Goal: Transaction & Acquisition: Purchase product/service

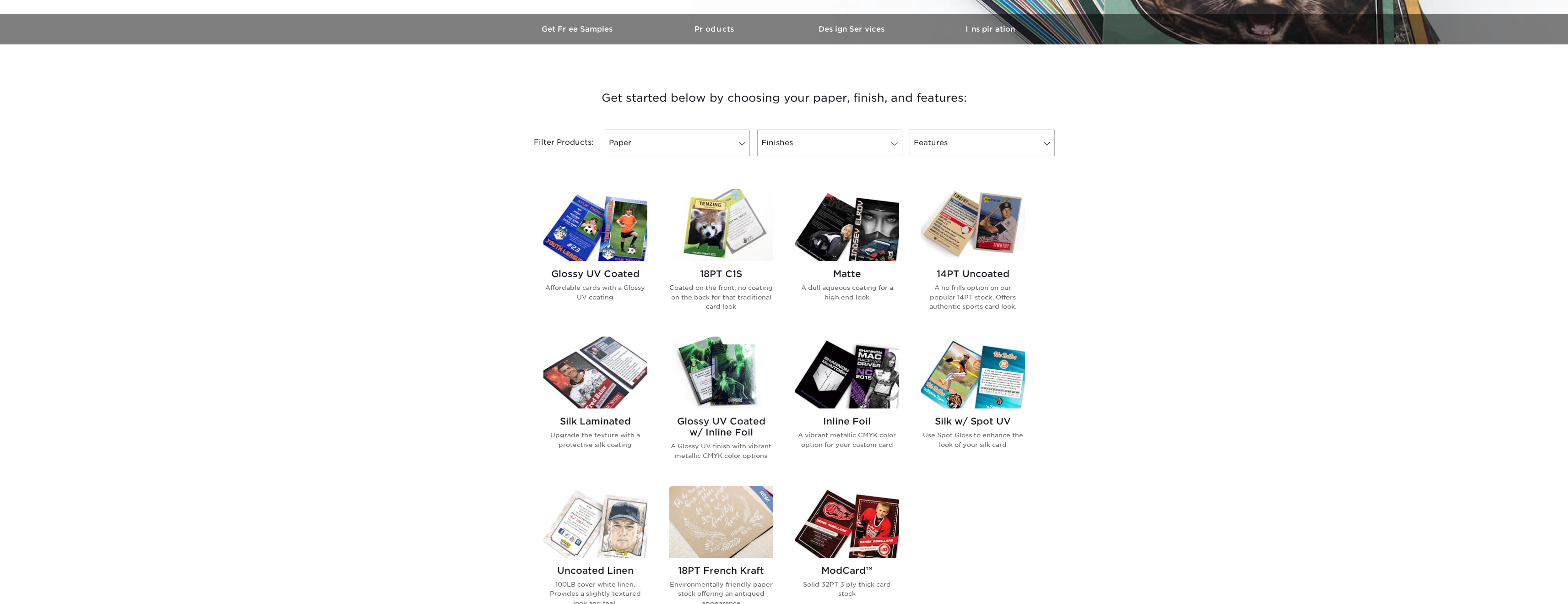
scroll to position [274, 0]
click at [594, 236] on img at bounding box center [595, 224] width 104 height 72
click at [969, 243] on img at bounding box center [973, 224] width 104 height 72
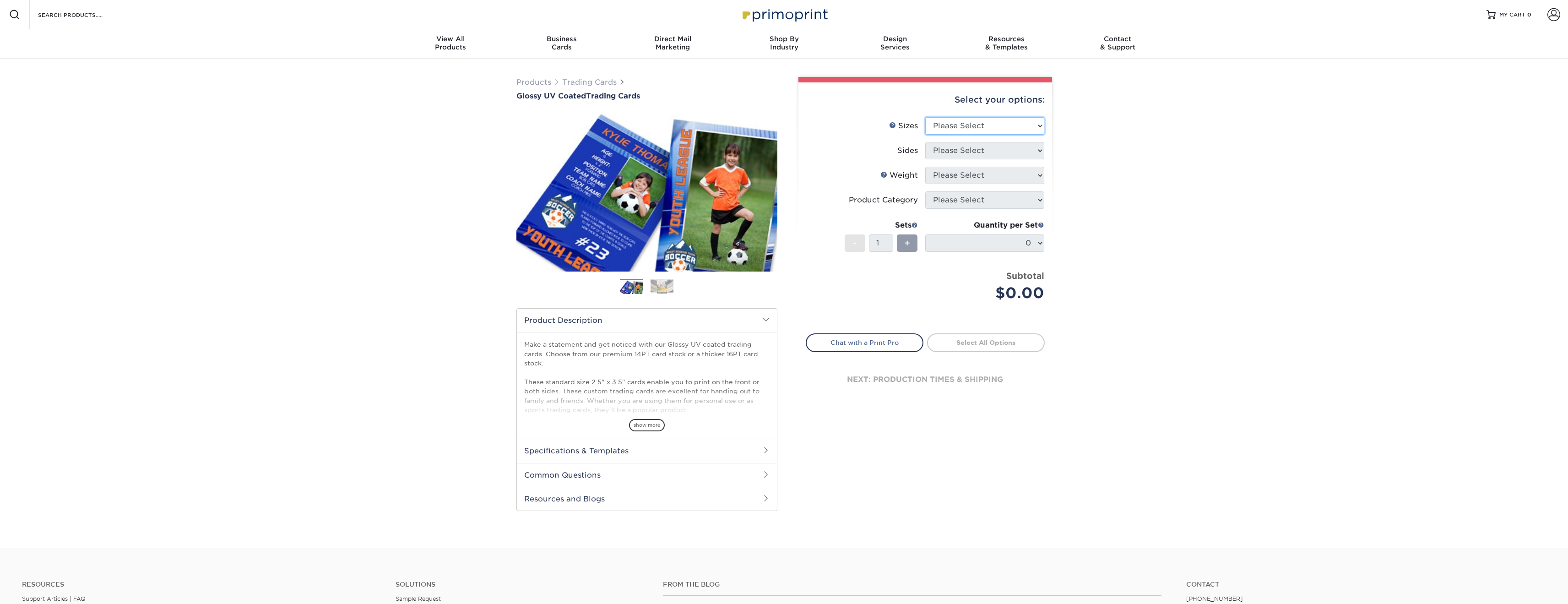
click at [1016, 126] on select "Please Select 2.5" x 3.5"" at bounding box center [984, 126] width 119 height 17
select select "2.50x3.50"
click at [925, 117] on select "Please Select 2.5" x 3.5"" at bounding box center [984, 126] width 119 height 17
click at [984, 150] on select "Please Select Print Both Sides Print Front Only" at bounding box center [984, 150] width 119 height 17
select select "32d3c223-f82c-492b-b915-ba065a00862f"
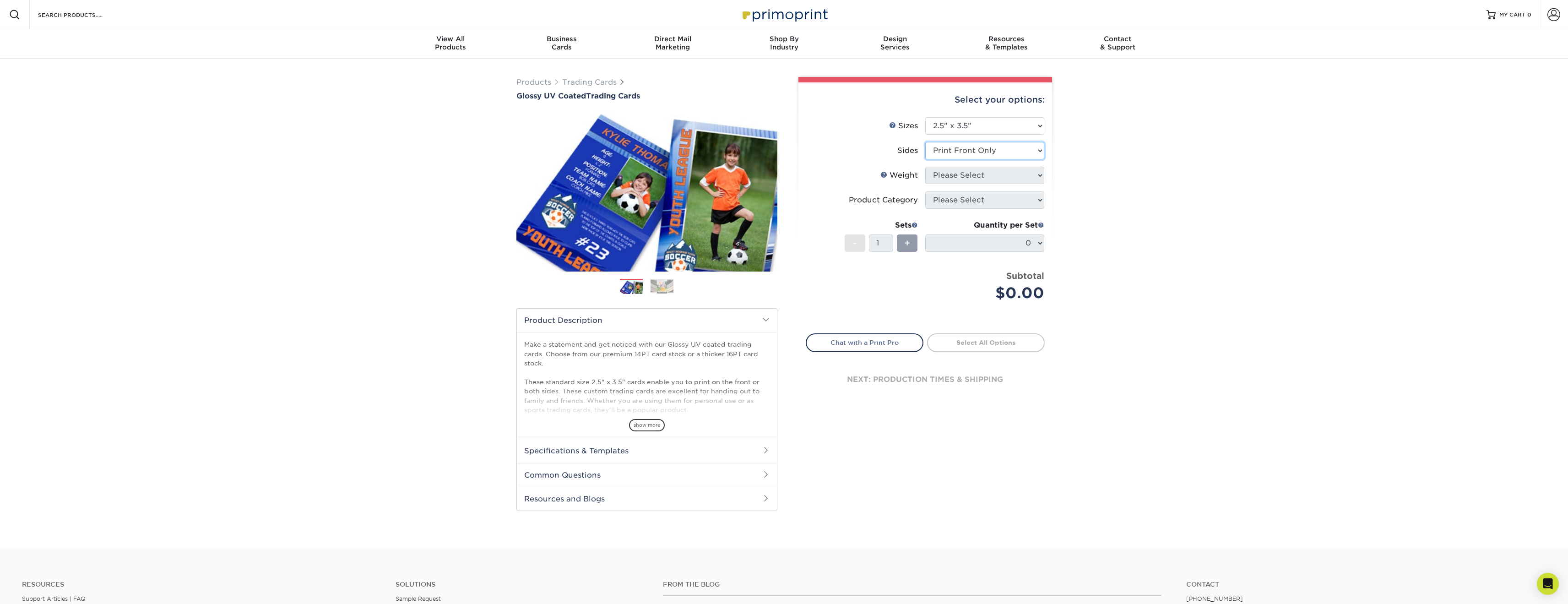
click at [925, 142] on select "Please Select Print Both Sides Print Front Only" at bounding box center [984, 150] width 119 height 17
click at [1016, 171] on select "Please Select 16PT 14PT 18PT C1S" at bounding box center [984, 175] width 119 height 17
select select "14PT"
click at [925, 167] on select "Please Select 16PT 14PT 18PT C1S" at bounding box center [984, 175] width 119 height 17
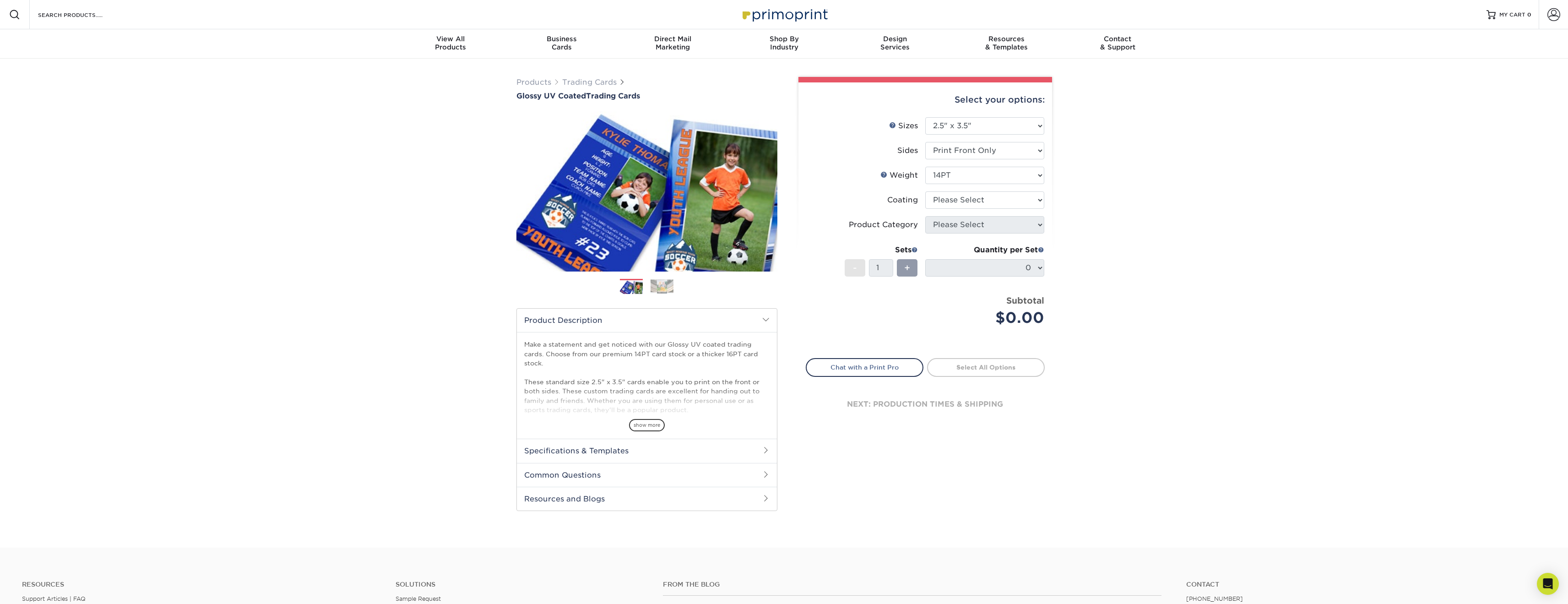
click at [1113, 236] on div "Products Trading Cards Glossy UV Coated Trading Cards Previous Next /" at bounding box center [784, 303] width 1568 height 489
click at [984, 196] on select at bounding box center [984, 200] width 119 height 17
select select "1e8116af-acfc-44b1-83dc-8181aa338834"
click at [925, 191] on select at bounding box center [984, 200] width 119 height 17
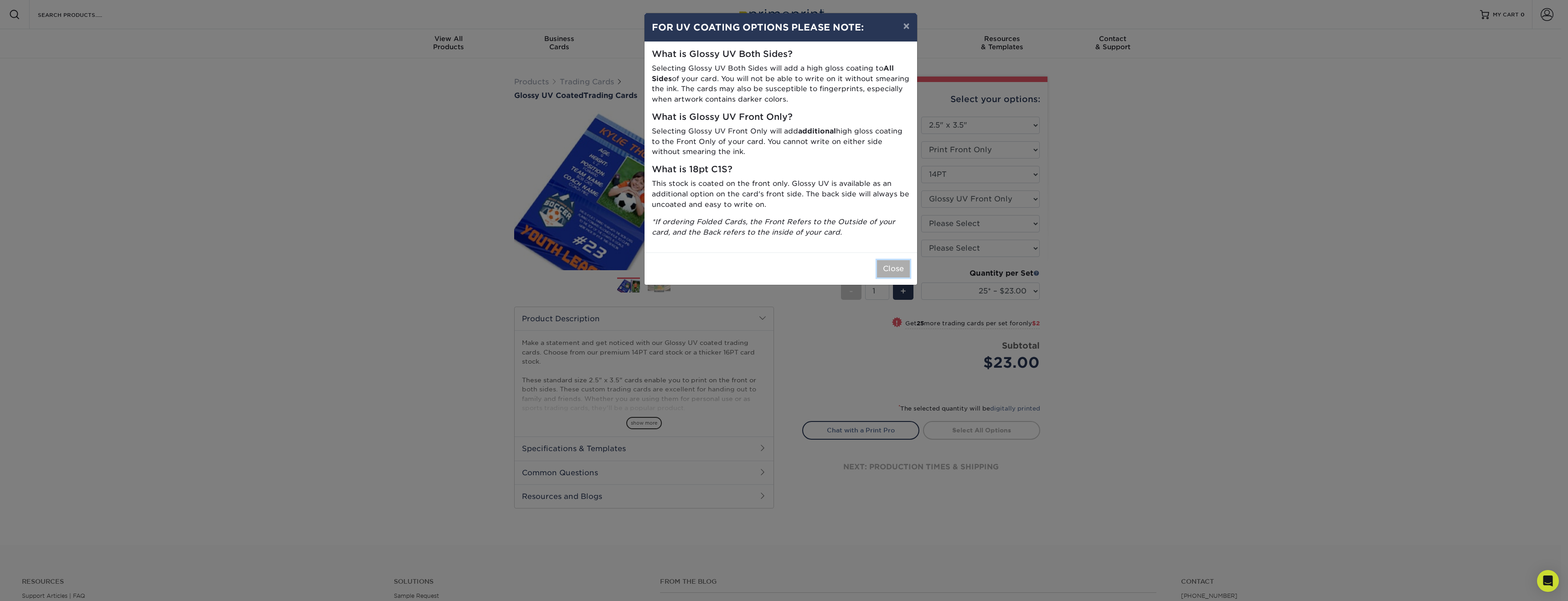
click at [894, 266] on button "Close" at bounding box center [894, 269] width 33 height 17
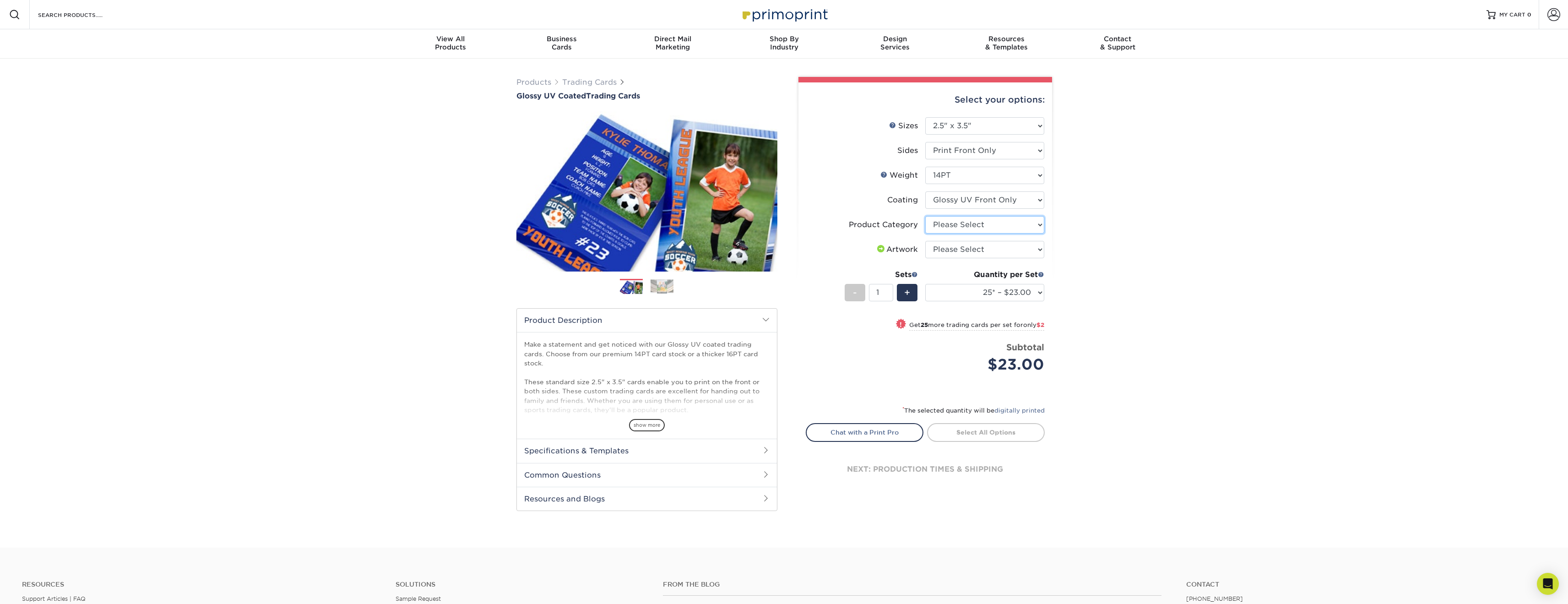
click at [993, 222] on select "Please Select Trading Cards" at bounding box center [984, 224] width 119 height 17
select select "c2f9bce9-36c2-409d-b101-c29d9d031e18"
click at [925, 216] on select "Please Select Trading Cards" at bounding box center [984, 224] width 119 height 17
click at [987, 243] on select "Please Select I will upload files I need a design - $100" at bounding box center [984, 249] width 119 height 17
select select "upload"
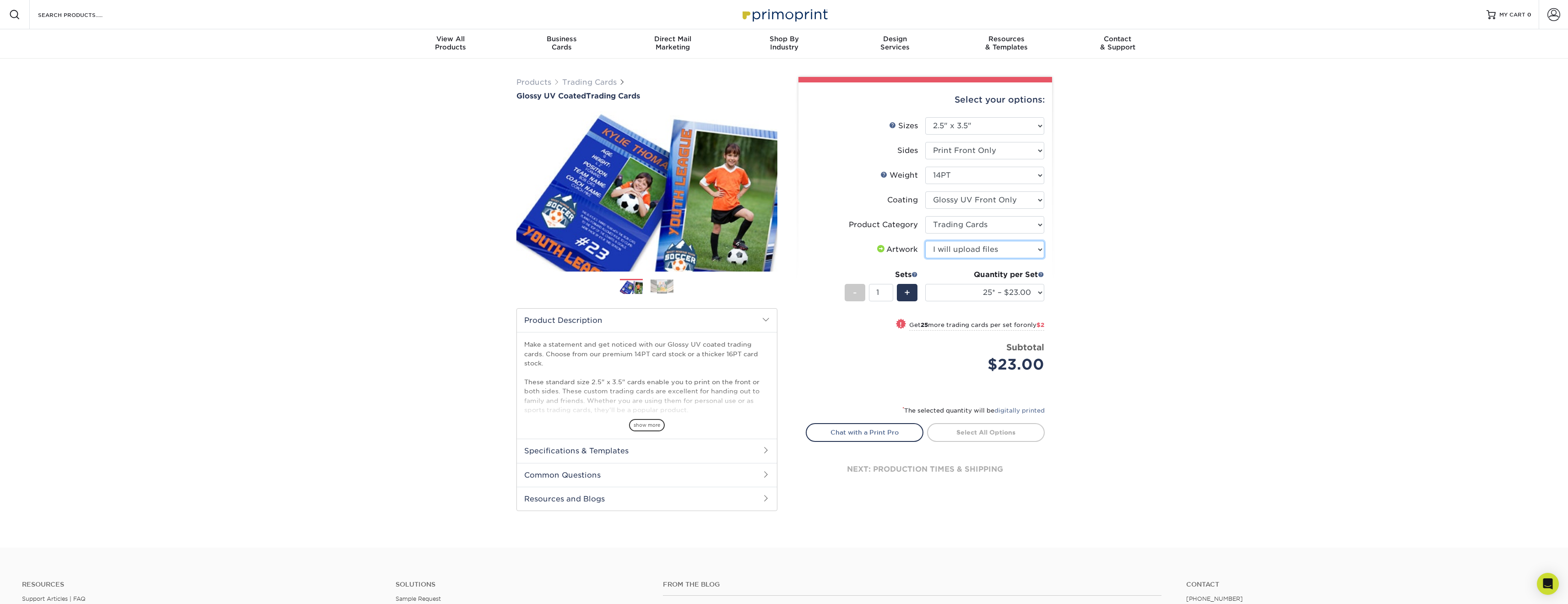
click at [925, 241] on select "Please Select I will upload files I need a design - $100" at bounding box center [984, 249] width 119 height 17
click at [1111, 282] on div "Products Trading Cards Glossy UV Coated Trading Cards Previous Next /" at bounding box center [784, 303] width 1568 height 489
click at [911, 296] on div "+" at bounding box center [907, 292] width 21 height 17
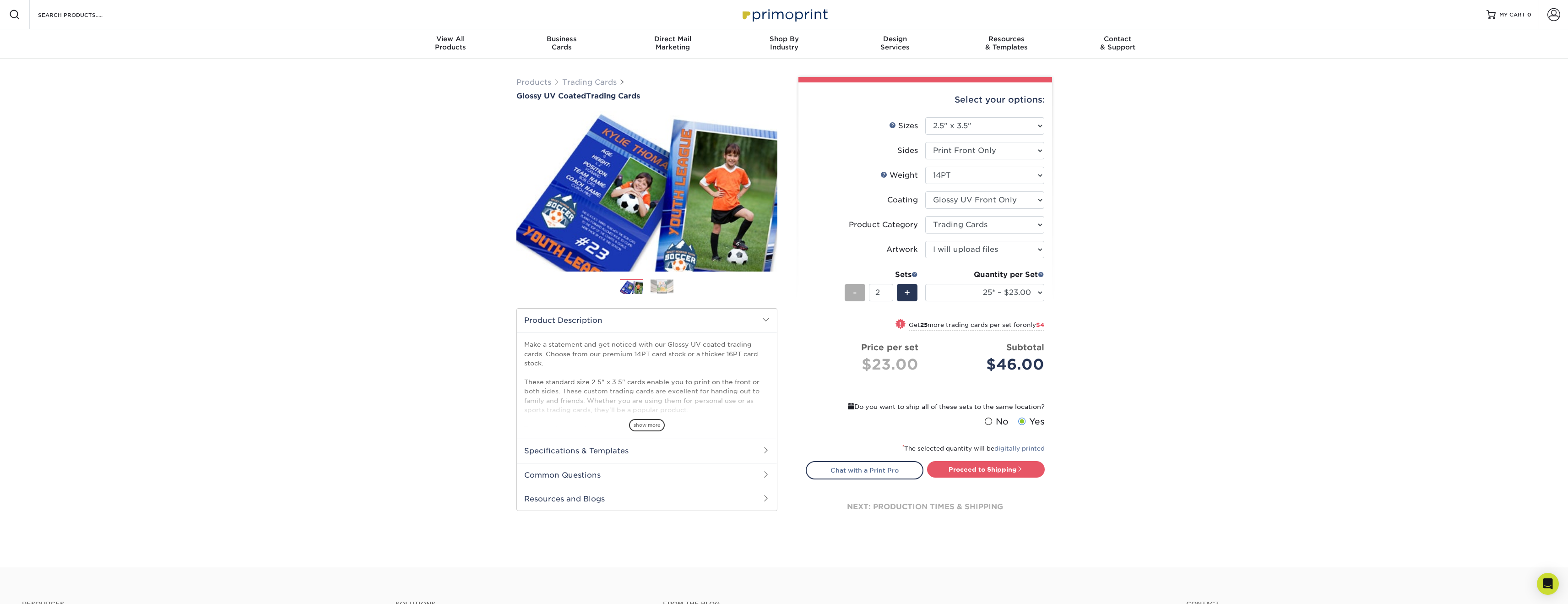
click at [860, 295] on div "-" at bounding box center [855, 292] width 21 height 17
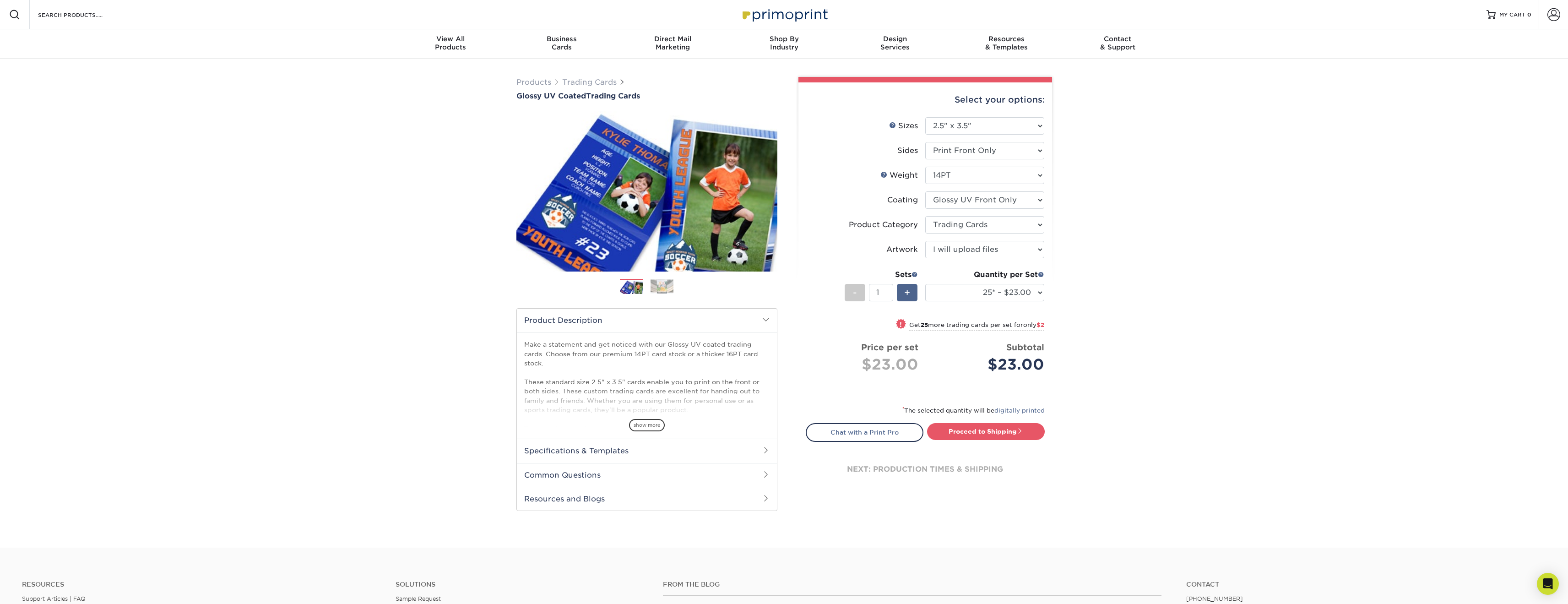
click at [911, 292] on div "+" at bounding box center [907, 292] width 21 height 17
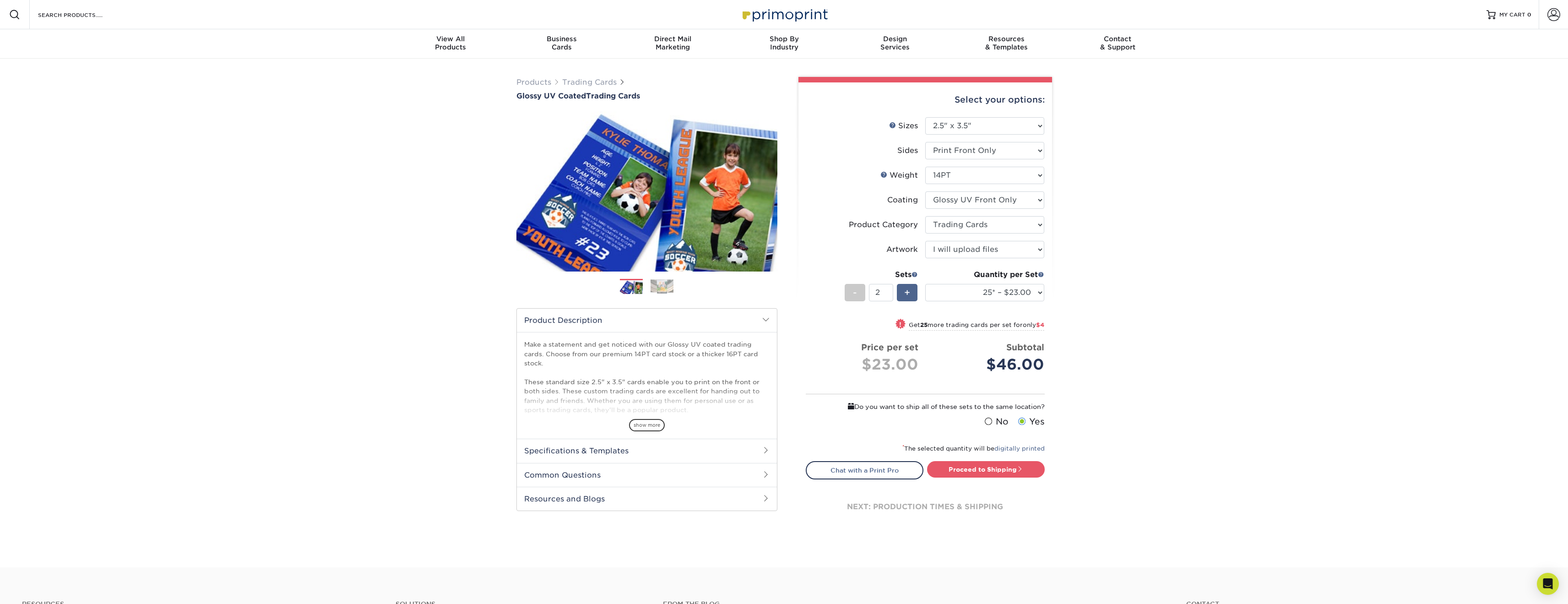
click at [911, 292] on div "+" at bounding box center [907, 292] width 21 height 17
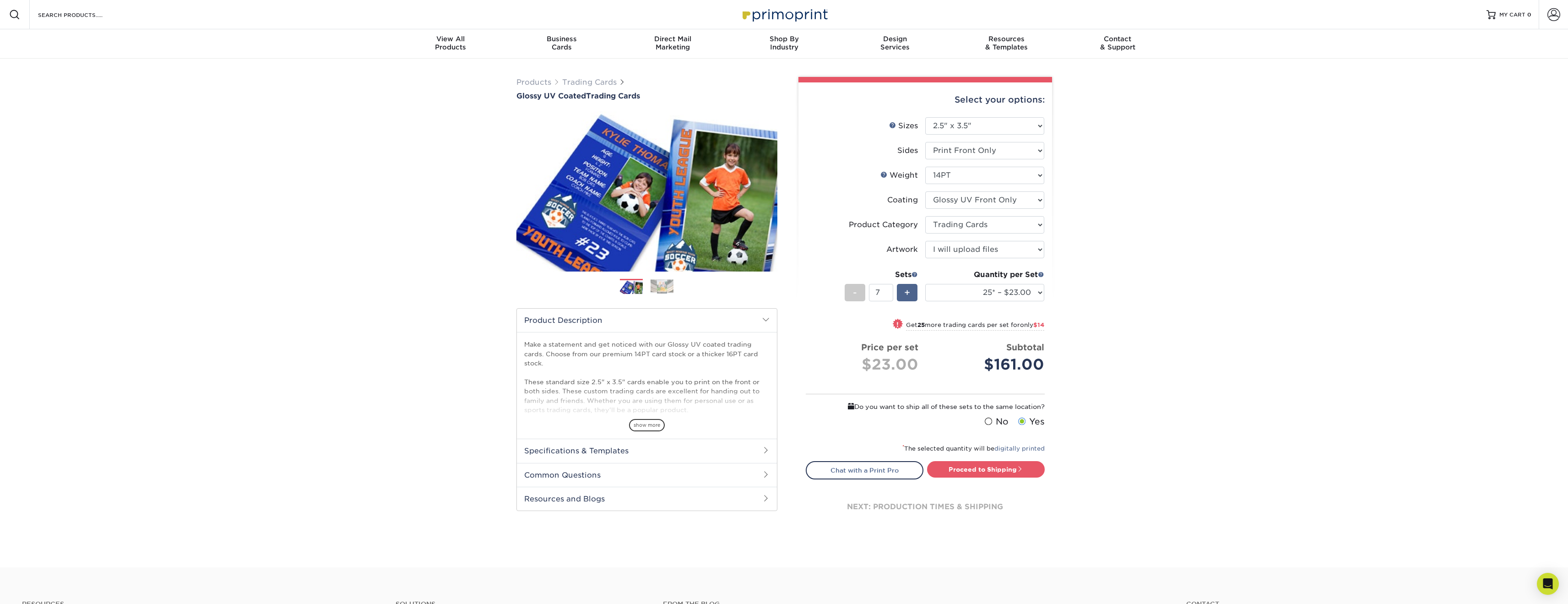
click at [911, 292] on div "+" at bounding box center [907, 292] width 21 height 17
type input "10"
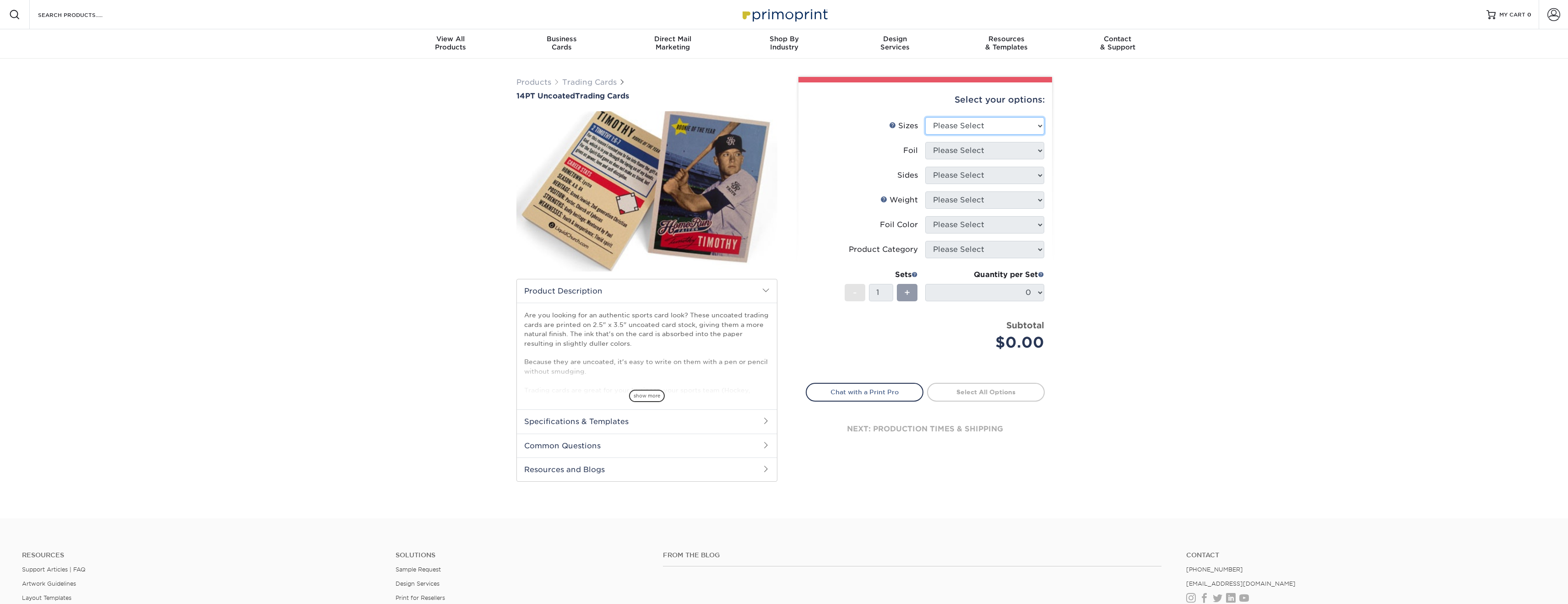
click at [1004, 125] on select "Please Select 2.5" x 3.5"" at bounding box center [984, 126] width 119 height 17
select select "2.50x3.50"
click at [925, 117] on select "Please Select 2.5" x 3.5"" at bounding box center [984, 126] width 119 height 17
click at [1006, 147] on select "Please Select Yes No" at bounding box center [984, 150] width 119 height 17
select select "0"
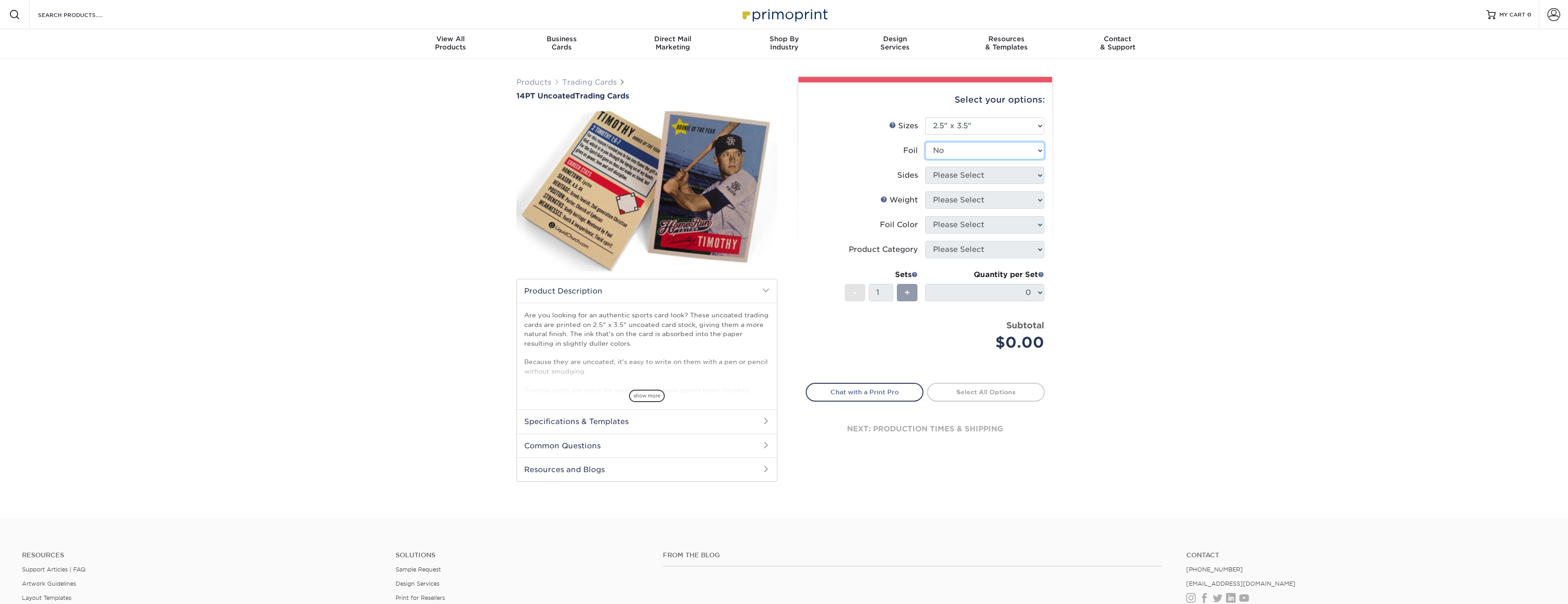
click at [925, 142] on select "Please Select Yes No" at bounding box center [984, 150] width 119 height 17
click at [1008, 172] on select "Please Select Print Both Sides Print Front Only" at bounding box center [984, 175] width 119 height 17
select select "32d3c223-f82c-492b-b915-ba065a00862f"
click at [925, 167] on select "Please Select Print Both Sides Print Front Only" at bounding box center [984, 175] width 119 height 17
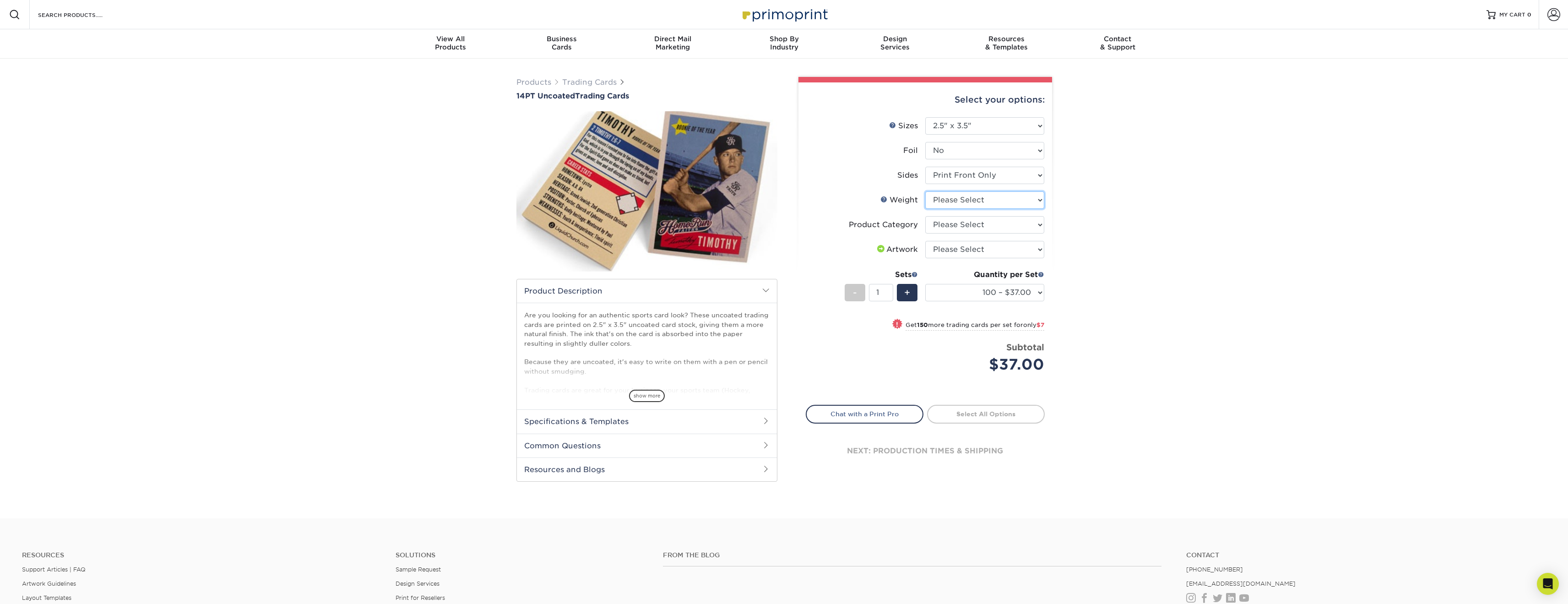
click at [1017, 196] on select "Please Select 14PT Uncoated" at bounding box center [984, 200] width 119 height 17
select select "14PT Uncoated"
click at [925, 191] on select "Please Select 14PT Uncoated" at bounding box center [984, 200] width 119 height 17
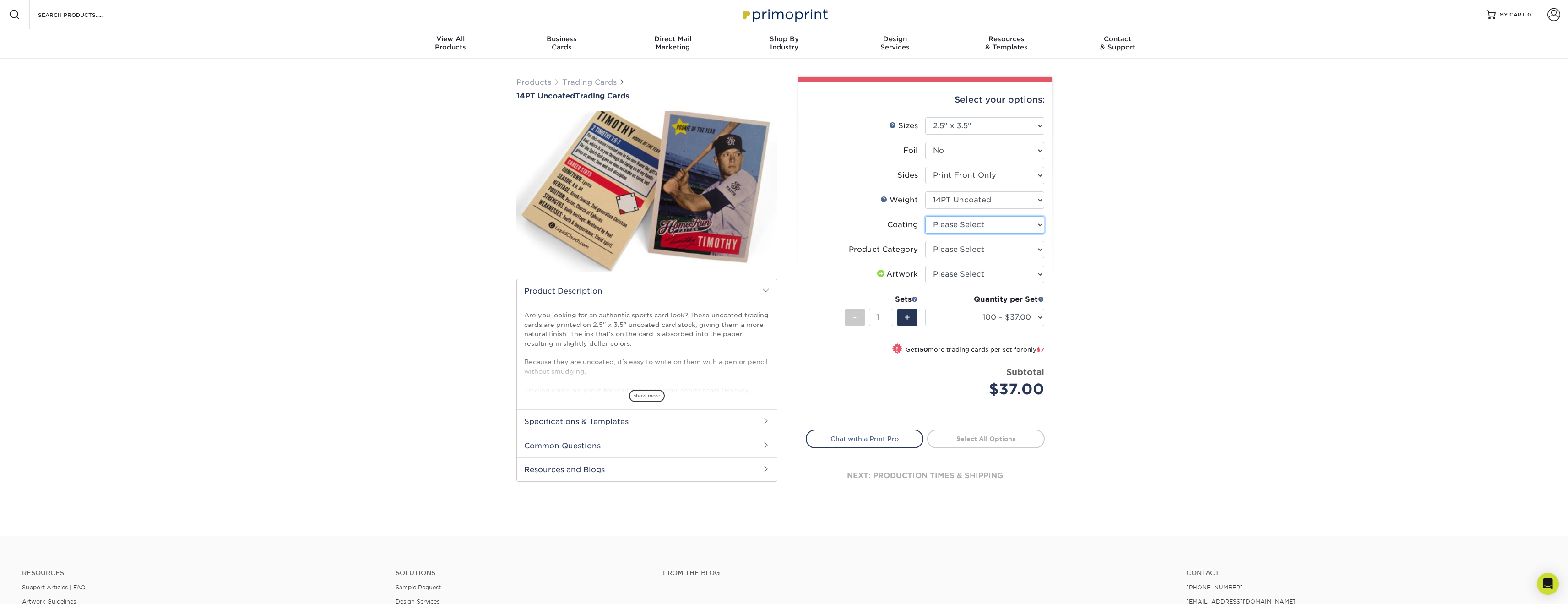
click at [1028, 224] on select at bounding box center [984, 224] width 119 height 17
select select "3e7618de-abca-4bda-9f97-8b9129e913d8"
click at [925, 216] on select at bounding box center [984, 224] width 119 height 17
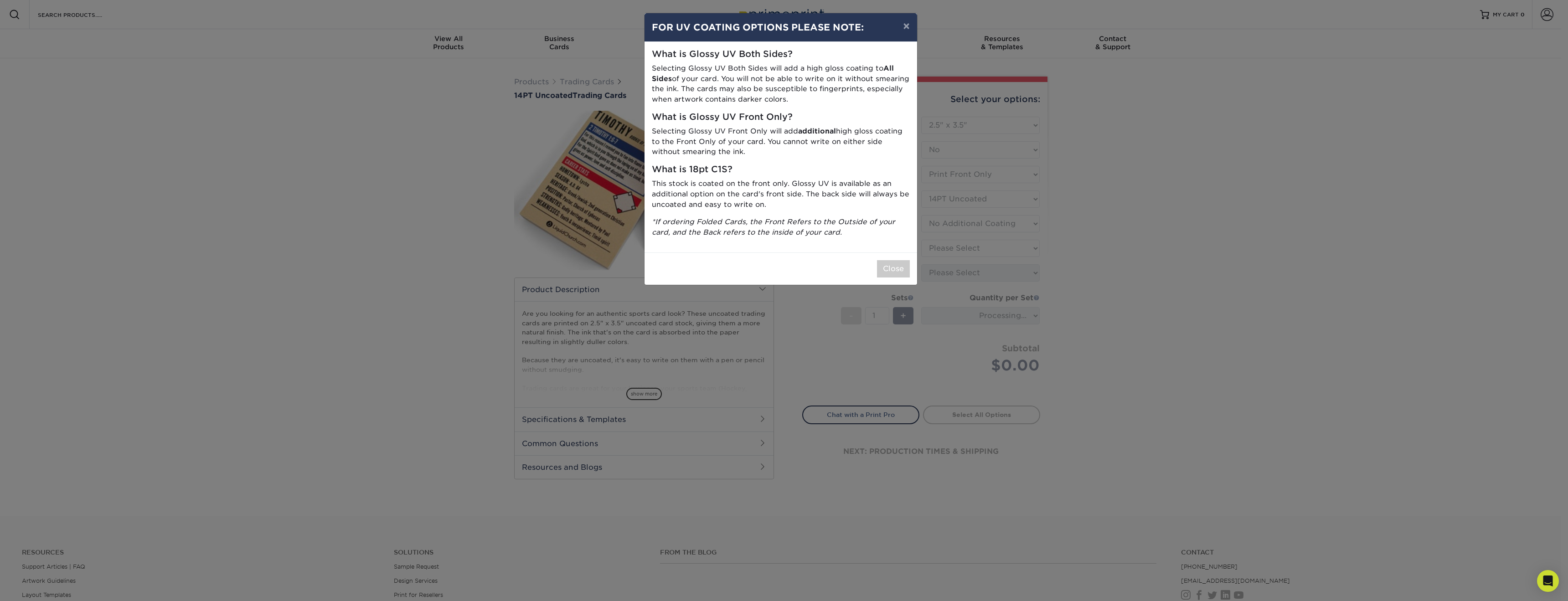
click at [914, 283] on div "Close" at bounding box center [781, 268] width 273 height 32
click at [901, 271] on button "Close" at bounding box center [894, 269] width 33 height 17
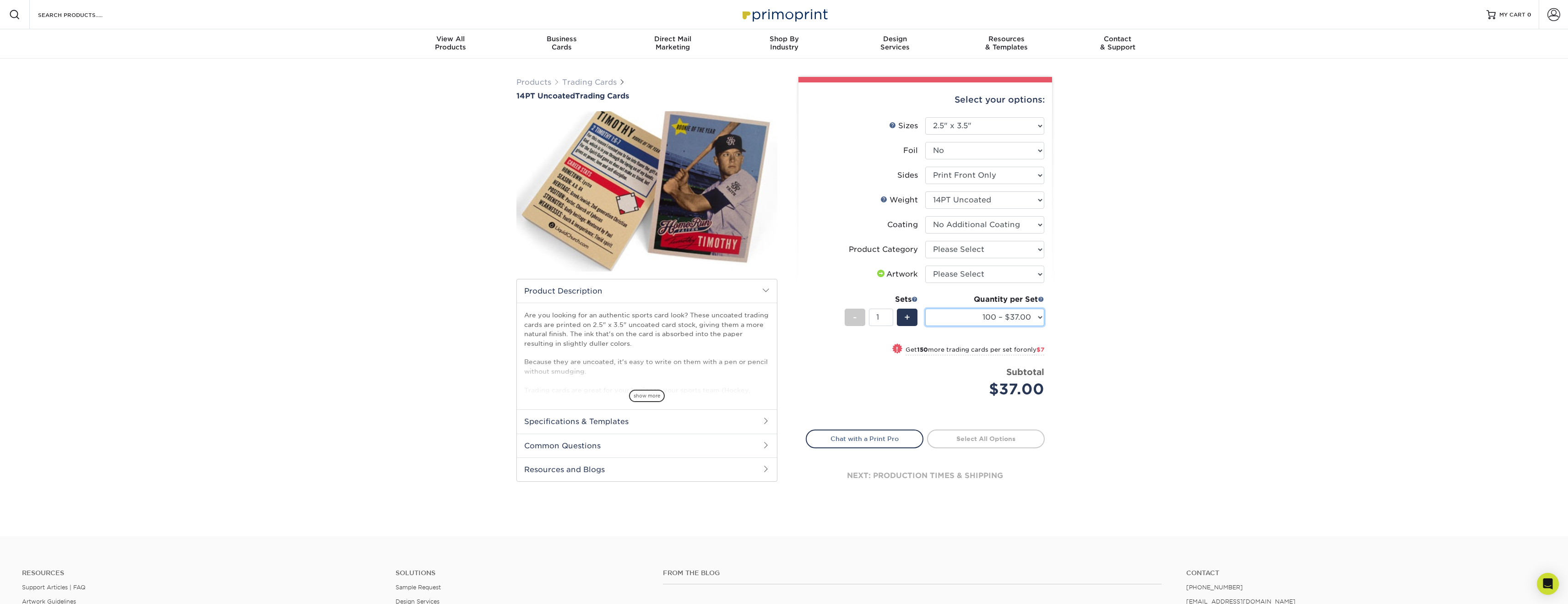
click at [1036, 314] on select "100 – $37.00 250 – $44.00 500 – $47.00 1000 – $74.00 2500 – $145.00 5000 – $192…" at bounding box center [984, 317] width 119 height 17
click at [1033, 312] on select "100 – $37.00 250 – $44.00 500 – $47.00 1000 – $74.00 2500 – $145.00 5000 – $192…" at bounding box center [984, 317] width 119 height 17
click at [998, 256] on select "Please Select Trading Cards" at bounding box center [984, 249] width 119 height 17
select select "c2f9bce9-36c2-409d-b101-c29d9d031e18"
click at [925, 241] on select "Please Select Trading Cards" at bounding box center [984, 249] width 119 height 17
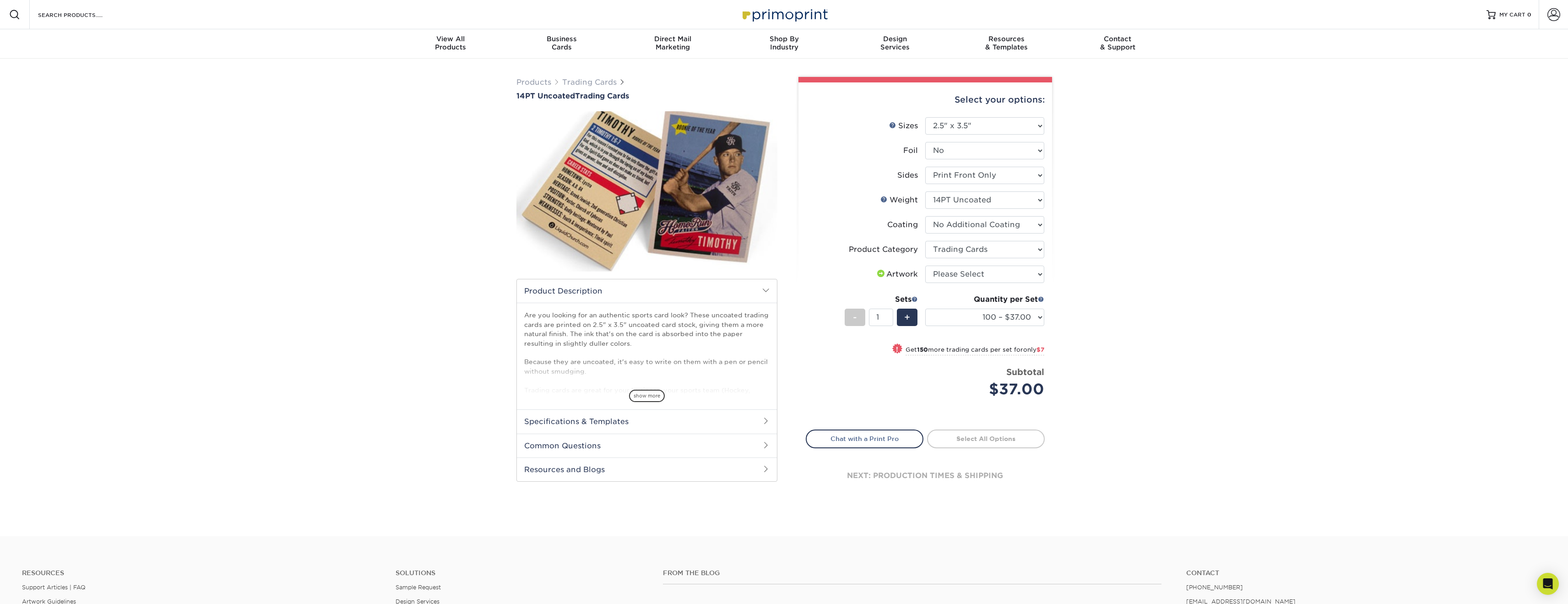
click at [999, 265] on li "Product Category Please Select Trading Cards" at bounding box center [925, 253] width 238 height 24
click at [999, 270] on select "Please Select I will upload files I need a design - $100" at bounding box center [984, 274] width 119 height 17
select select "upload"
click at [925, 265] on select "Please Select I will upload files I need a design - $100" at bounding box center [984, 274] width 119 height 17
click at [987, 438] on link "Proceed to Shipping" at bounding box center [985, 437] width 117 height 17
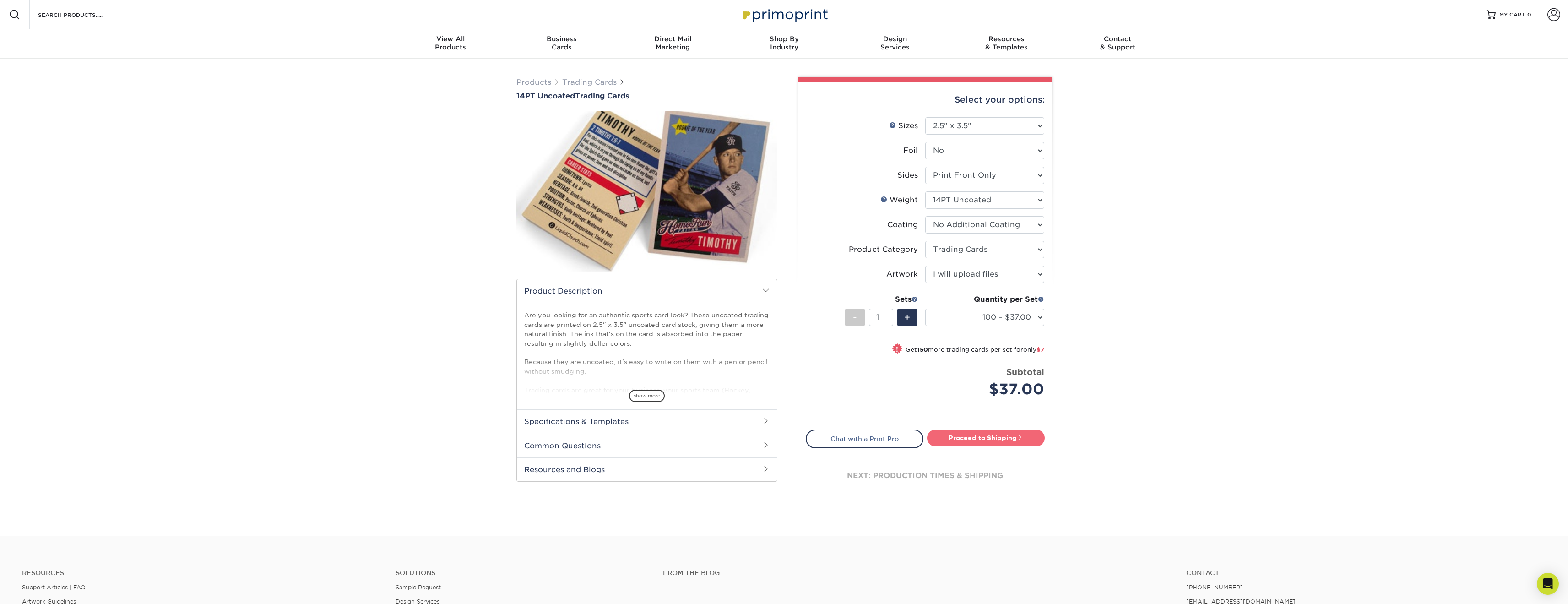
type input "Set 1"
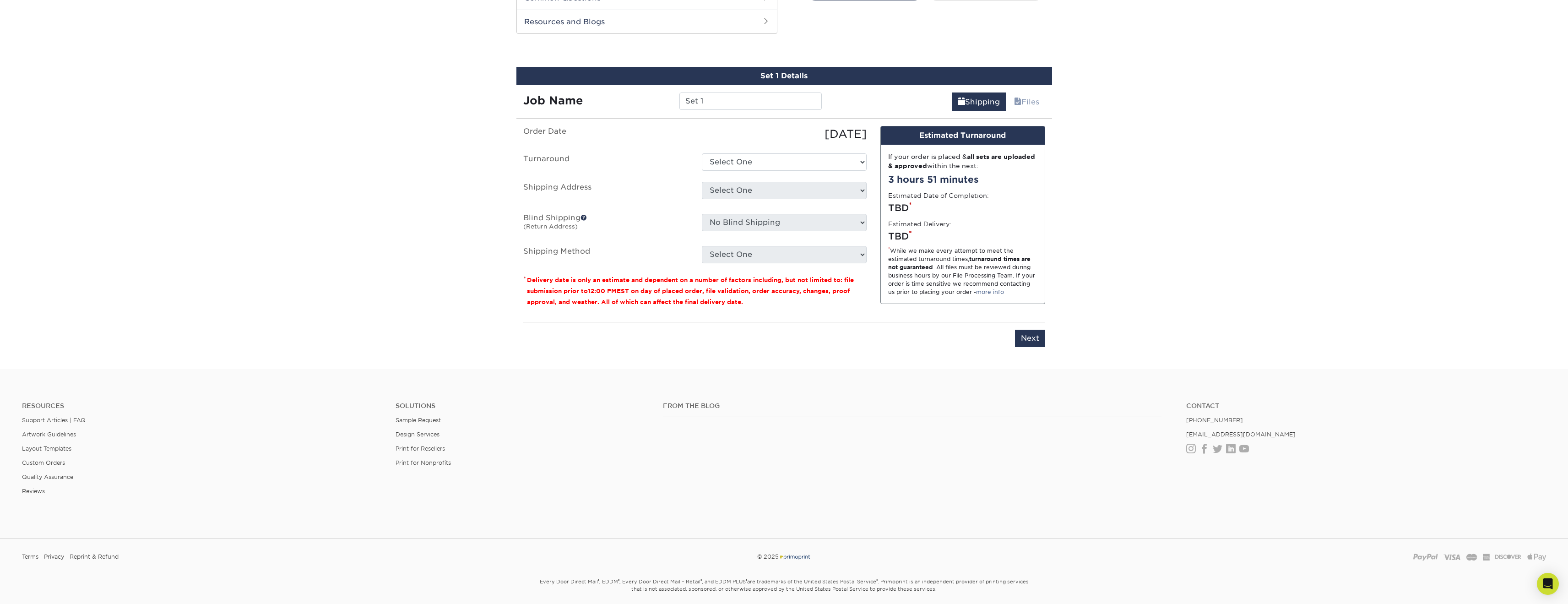
scroll to position [455, 0]
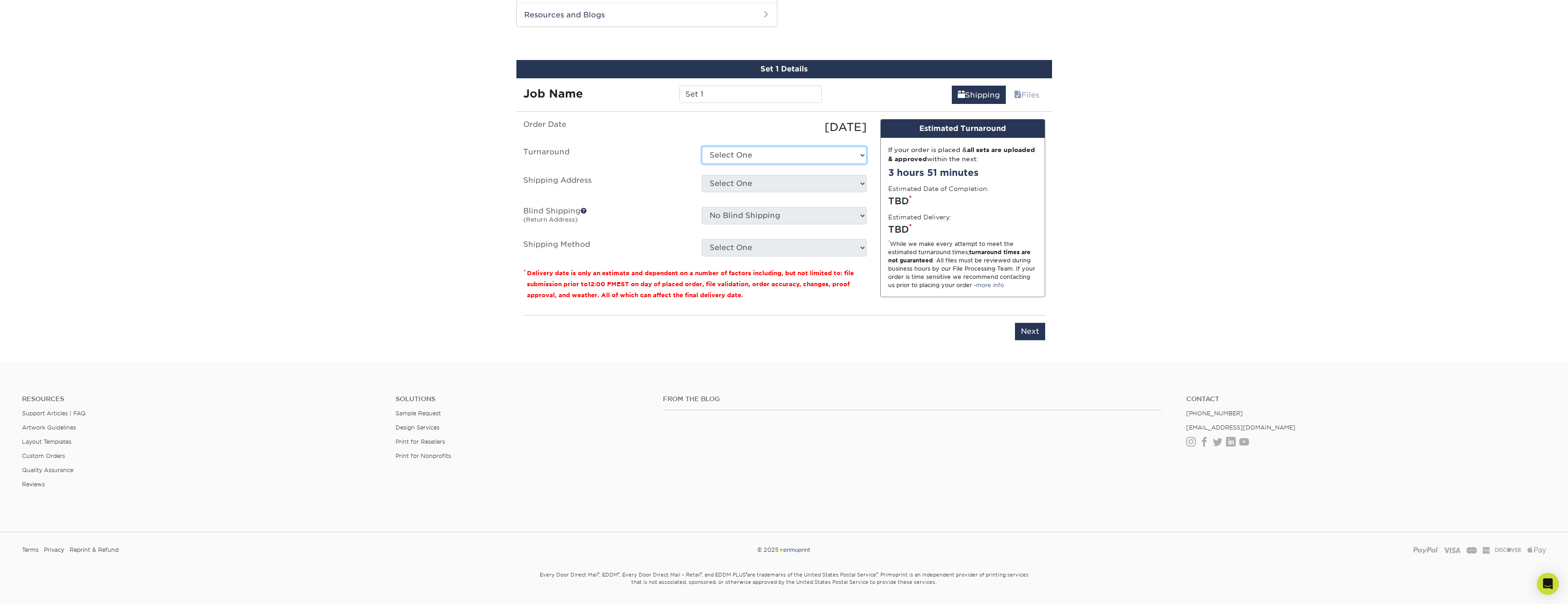
click at [814, 150] on select "Select One 2-4 Business Days 2 Day Next Business Day" at bounding box center [784, 155] width 165 height 17
select select "41ab8800-1887-4177-b7aa-d764ee521636"
click at [702, 147] on select "Select One 2-4 Business Days 2 Day Next Business Day" at bounding box center [784, 155] width 165 height 17
click at [812, 182] on select "Select One + Add New Address - Login" at bounding box center [784, 183] width 165 height 17
select select "newaddress"
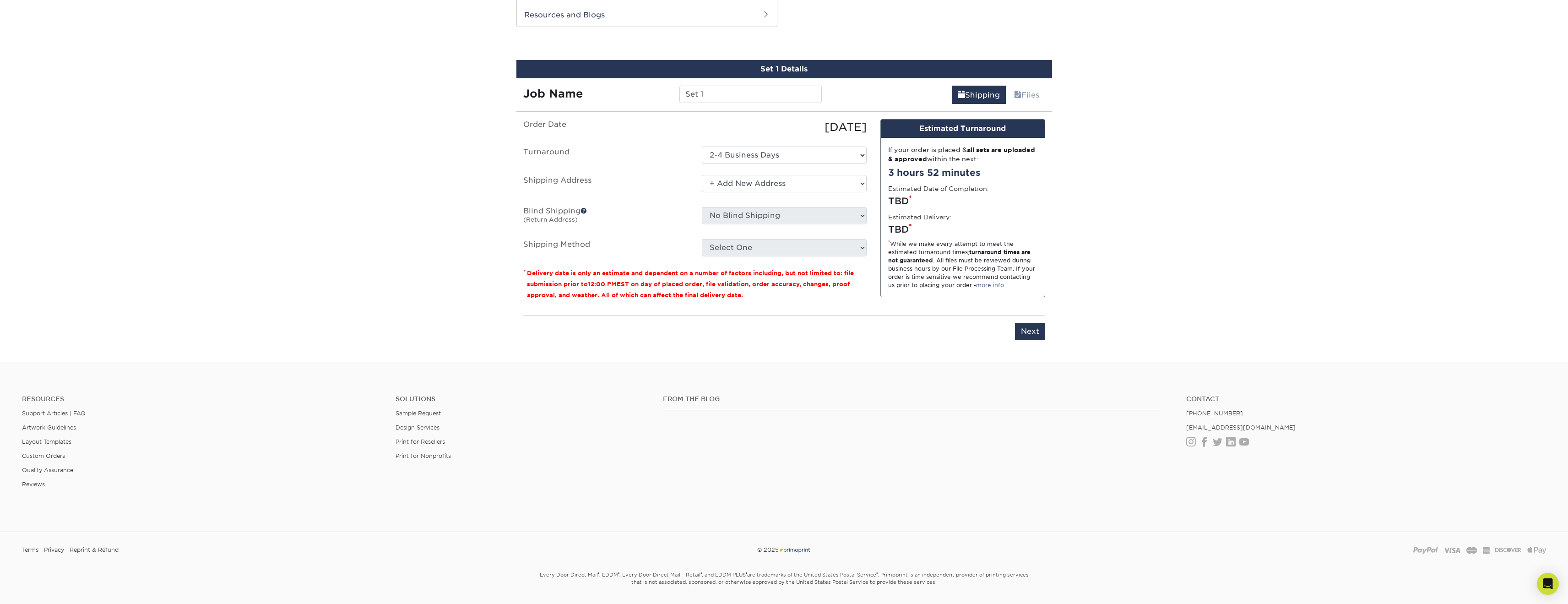
click at [702, 175] on select "Select One + Add New Address - Login" at bounding box center [784, 183] width 165 height 17
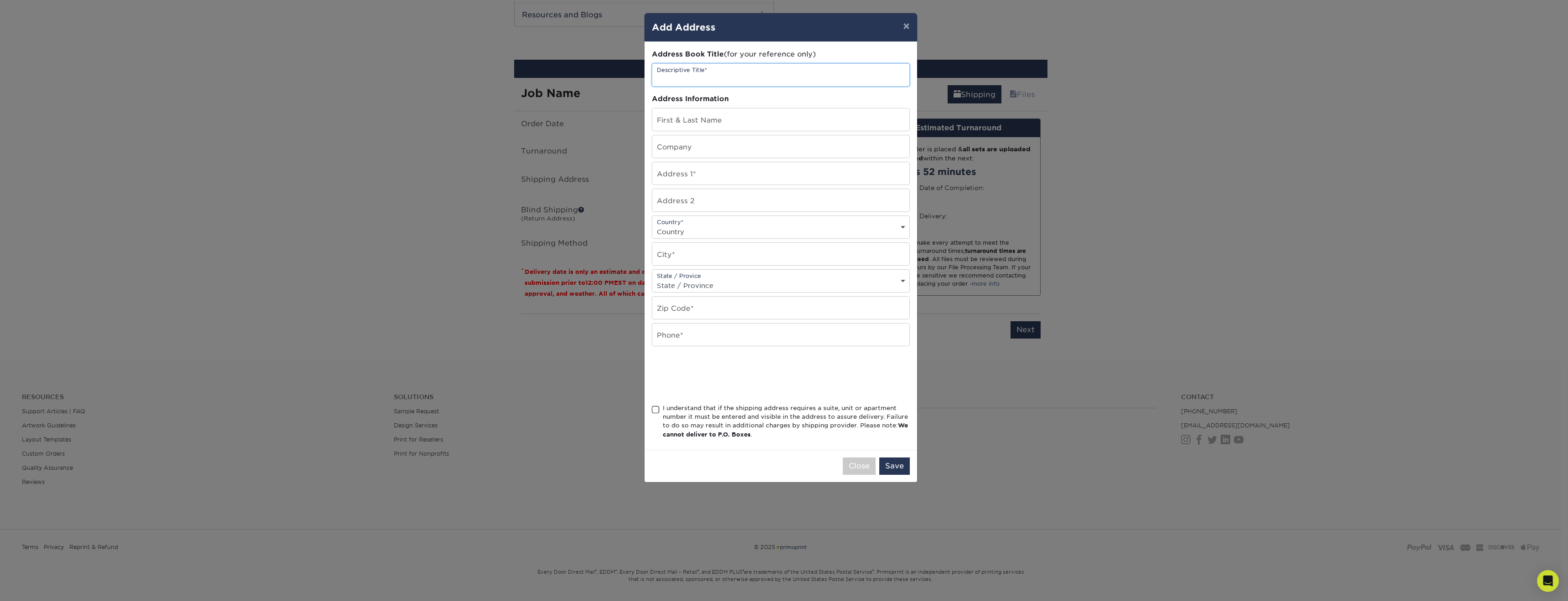
click at [757, 79] on input "text" at bounding box center [781, 75] width 257 height 23
click at [732, 113] on input "text" at bounding box center [781, 119] width 257 height 23
click at [910, 19] on button "×" at bounding box center [906, 26] width 21 height 26
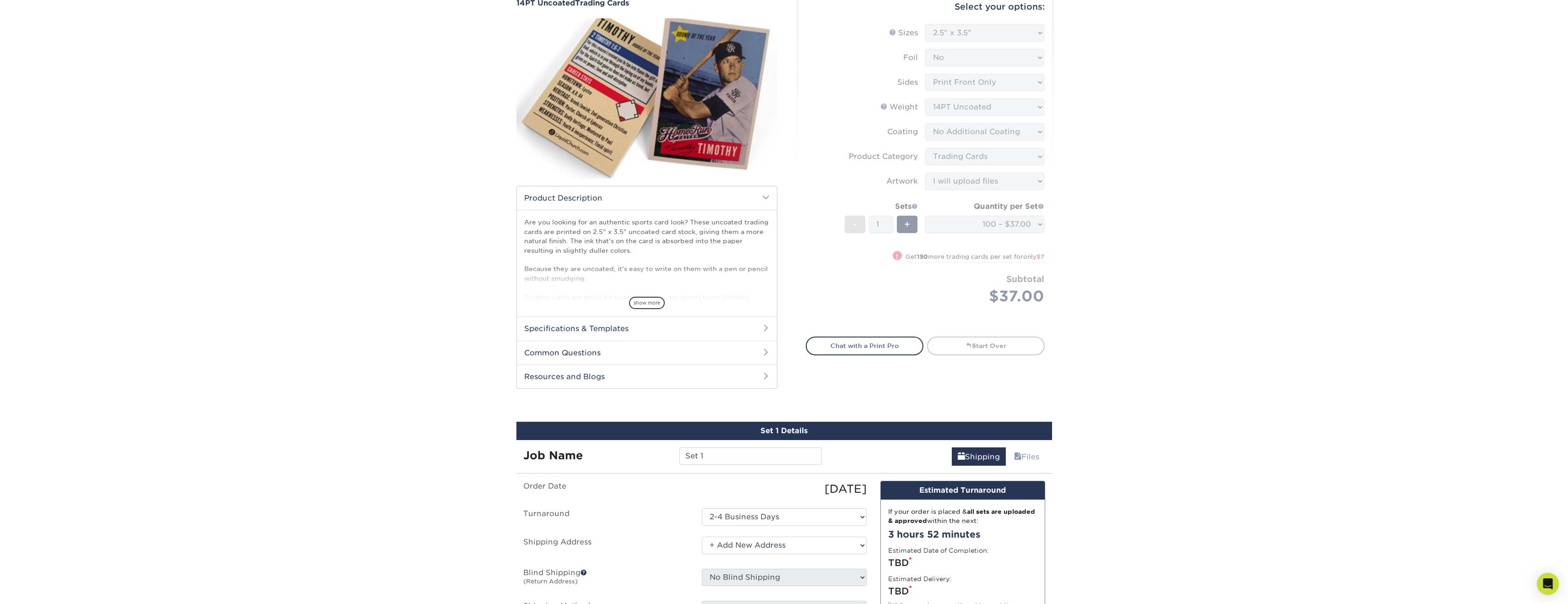
scroll to position [0, 0]
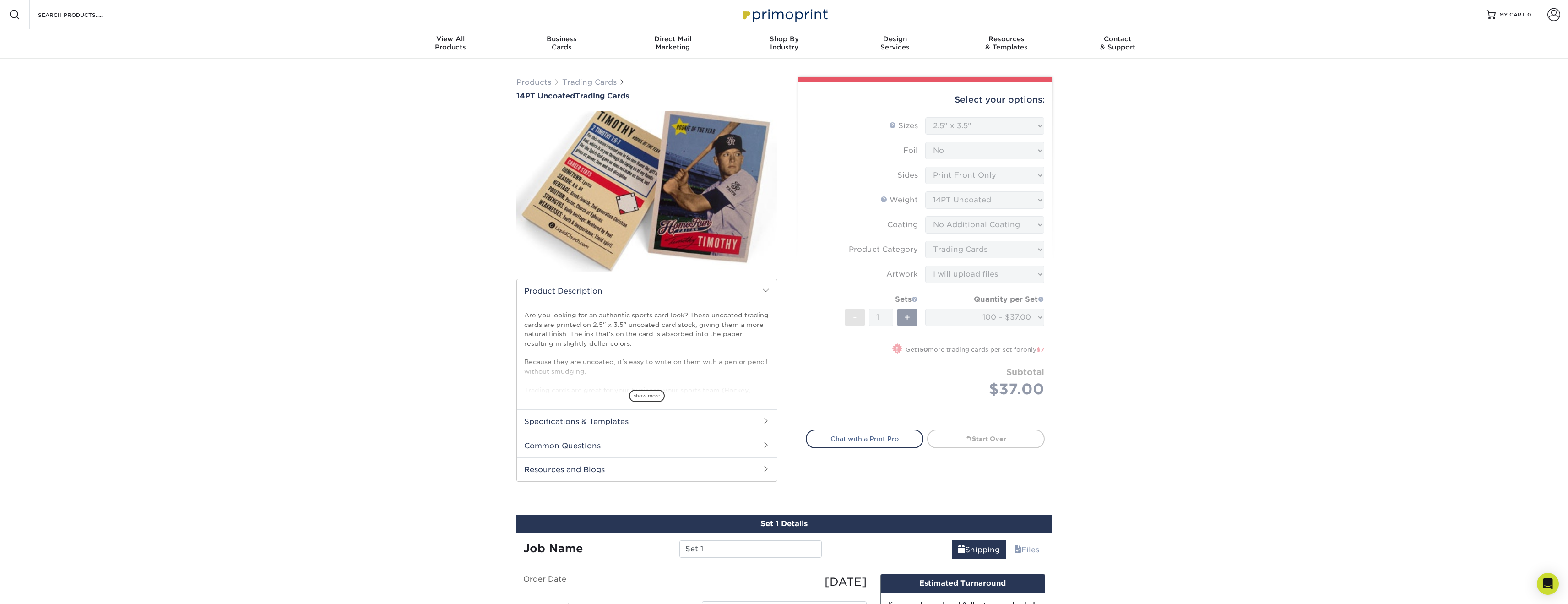
click at [1088, 381] on div "Products Trading Cards 14PT Uncoated Trading Cards show more Templates" at bounding box center [784, 438] width 1568 height 758
click at [1005, 322] on form "Sizes Help Sizes Please Select 2.5" x 3.5" Foil Please Select Yes No -" at bounding box center [925, 268] width 239 height 301
click at [979, 441] on link "Start Over" at bounding box center [985, 438] width 117 height 18
click at [1002, 366] on form "Sizes Help Sizes Please Select 2.5" x 3.5" Foil Please Select Yes No -" at bounding box center [925, 268] width 239 height 301
